Goal: Task Accomplishment & Management: Manage account settings

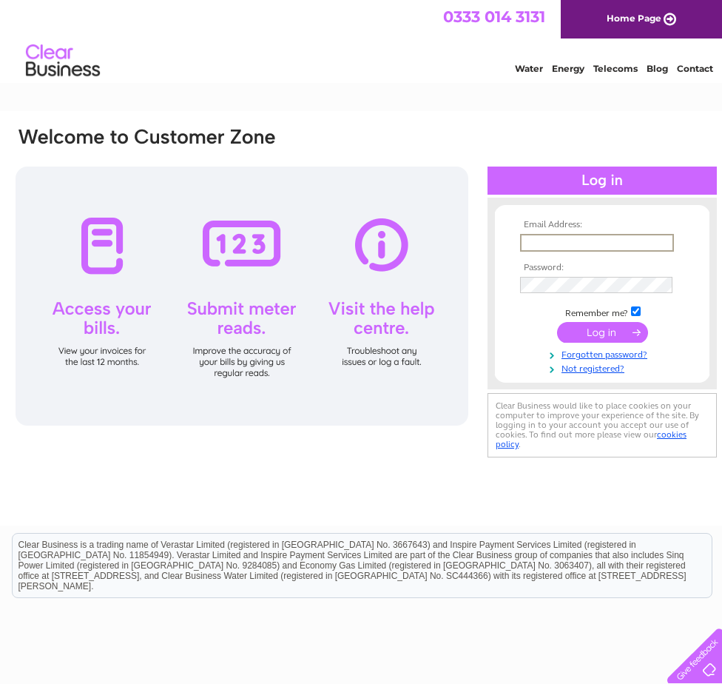
click at [556, 240] on input "text" at bounding box center [597, 243] width 154 height 18
type input "[EMAIL_ADDRESS][DOMAIN_NAME]"
click at [581, 329] on input "submit" at bounding box center [602, 332] width 91 height 21
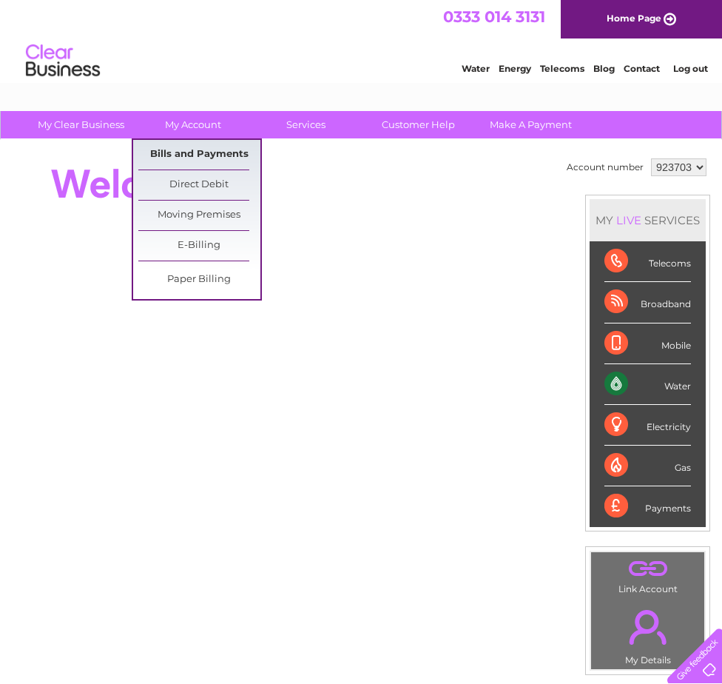
click at [180, 153] on link "Bills and Payments" at bounding box center [199, 155] width 122 height 30
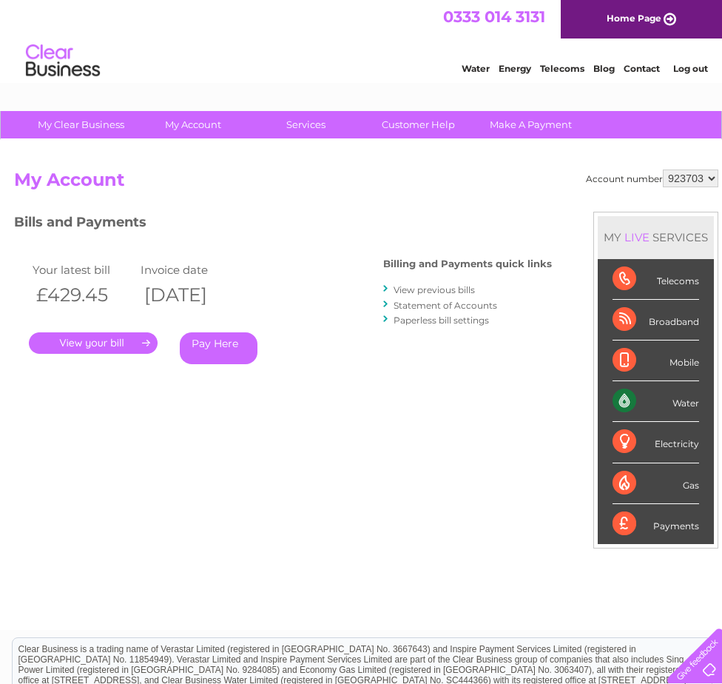
click at [73, 342] on link "." at bounding box center [93, 342] width 129 height 21
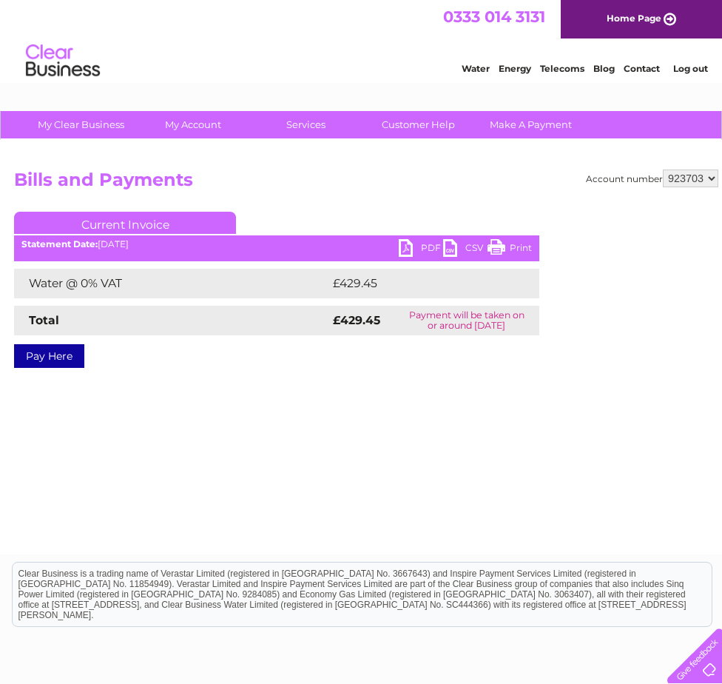
click at [424, 249] on link "PDF" at bounding box center [421, 249] width 44 height 21
